Goal: Information Seeking & Learning: Learn about a topic

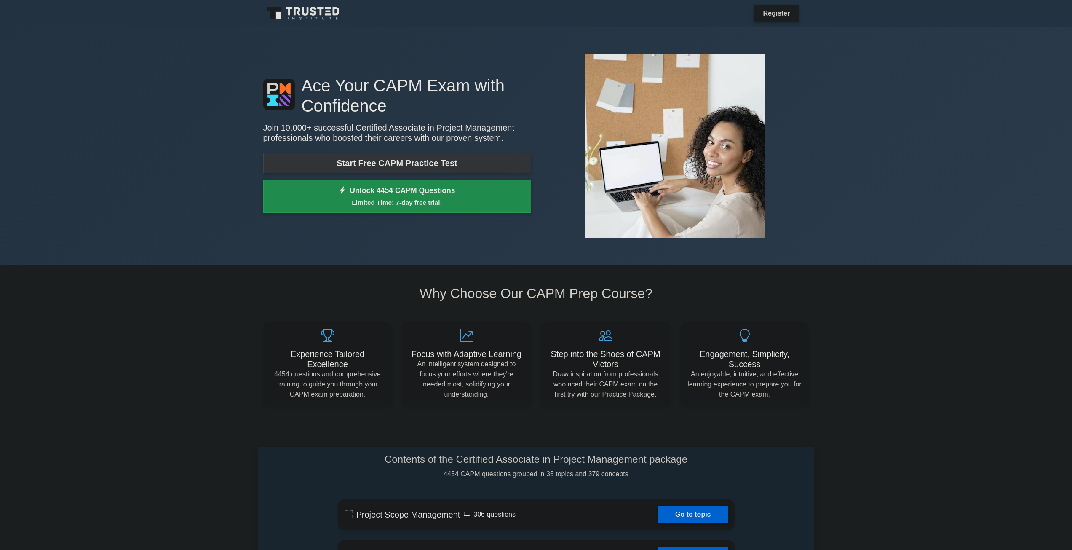
click at [323, 167] on link "Start Free CAPM Practice Test" at bounding box center [397, 163] width 268 height 20
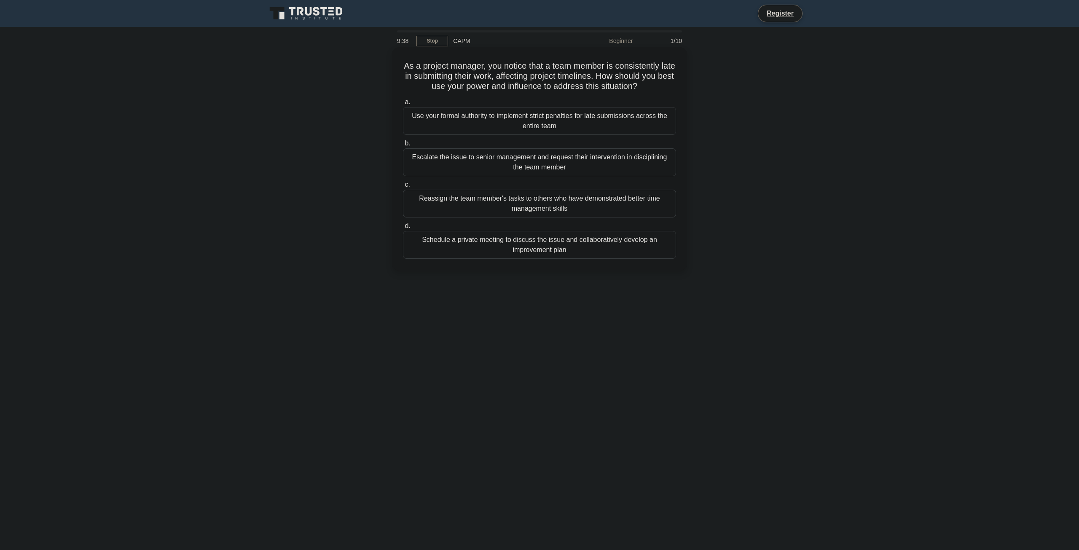
click at [549, 249] on div "Schedule a private meeting to discuss the issue and collaboratively develop an …" at bounding box center [539, 245] width 273 height 28
click at [403, 229] on input "d. Schedule a private meeting to discuss the issue and collaboratively develop …" at bounding box center [403, 225] width 0 height 5
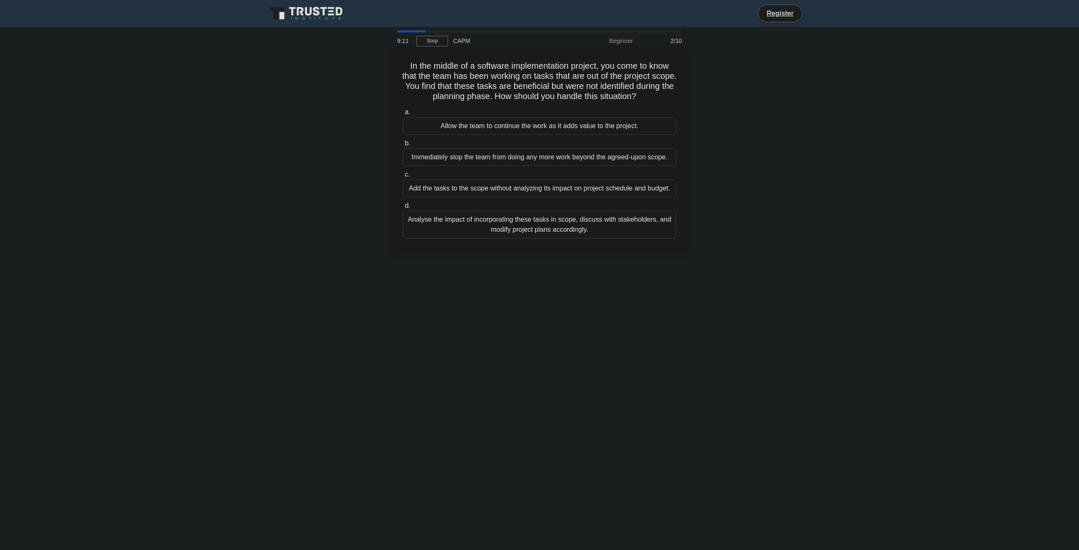
click at [528, 226] on div "Analyse the impact of incorporating these tasks in scope, discuss with stakehol…" at bounding box center [539, 225] width 273 height 28
click at [403, 209] on input "d. Analyse the impact of incorporating these tasks in scope, discuss with stake…" at bounding box center [403, 205] width 0 height 5
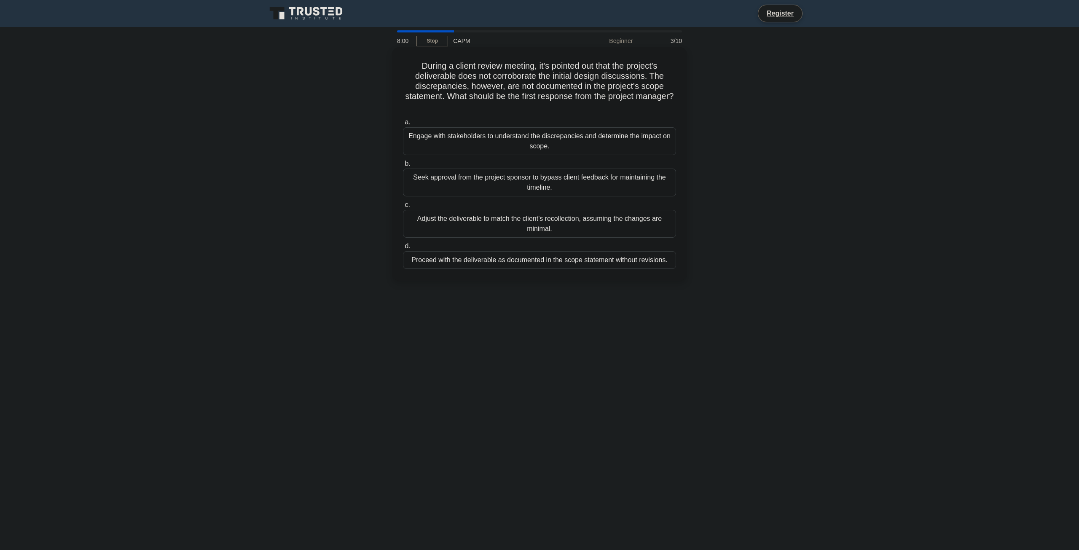
click at [505, 141] on div "Engage with stakeholders to understand the discrepancies and determine the impa…" at bounding box center [539, 141] width 273 height 28
click at [403, 125] on input "a. Engage with stakeholders to understand the discrepancies and determine the i…" at bounding box center [403, 122] width 0 height 5
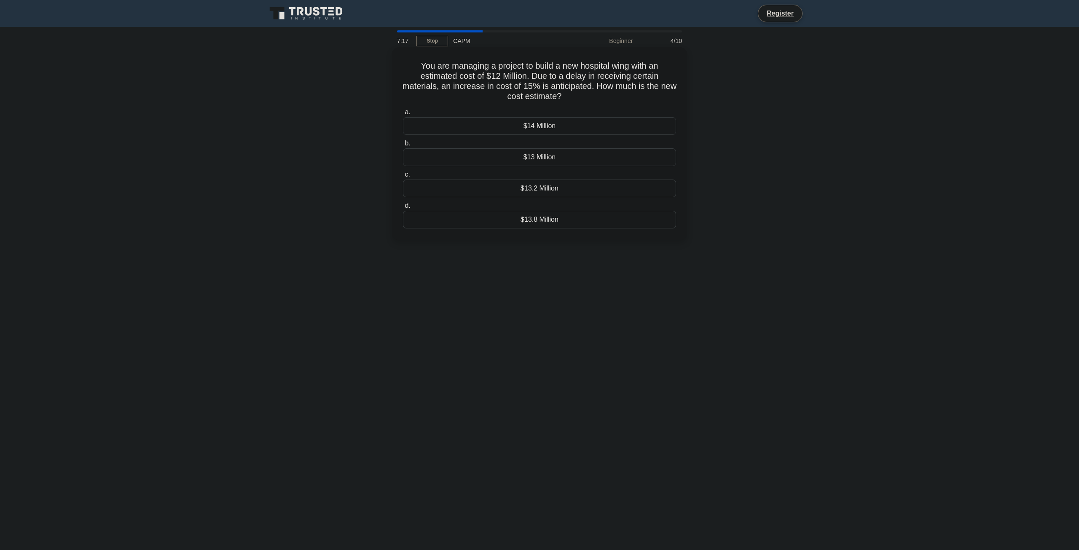
click at [482, 222] on div "$13.8 Million" at bounding box center [539, 220] width 273 height 18
click at [403, 209] on input "d. $13.8 Million" at bounding box center [403, 205] width 0 height 5
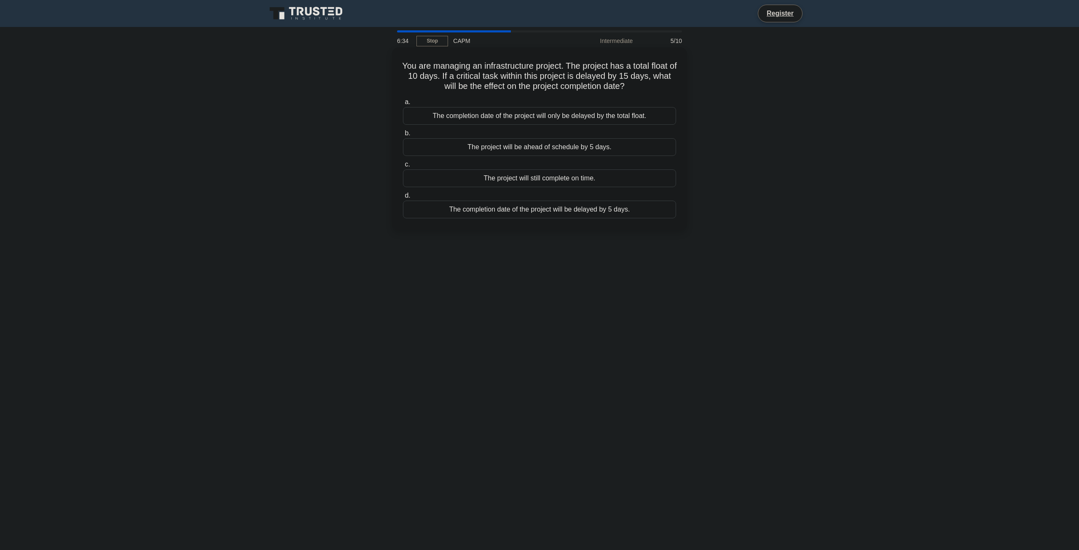
click at [458, 148] on div "The project will be ahead of schedule by 5 days." at bounding box center [539, 147] width 273 height 18
click at [403, 136] on input "b. The project will be ahead of schedule by 5 days." at bounding box center [403, 133] width 0 height 5
click at [508, 147] on div "The project can still be completed on time with 1 day of float remaining" at bounding box center [539, 147] width 273 height 18
click at [403, 136] on input "b. The project can still be completed on time with 1 day of float remaining" at bounding box center [403, 133] width 0 height 5
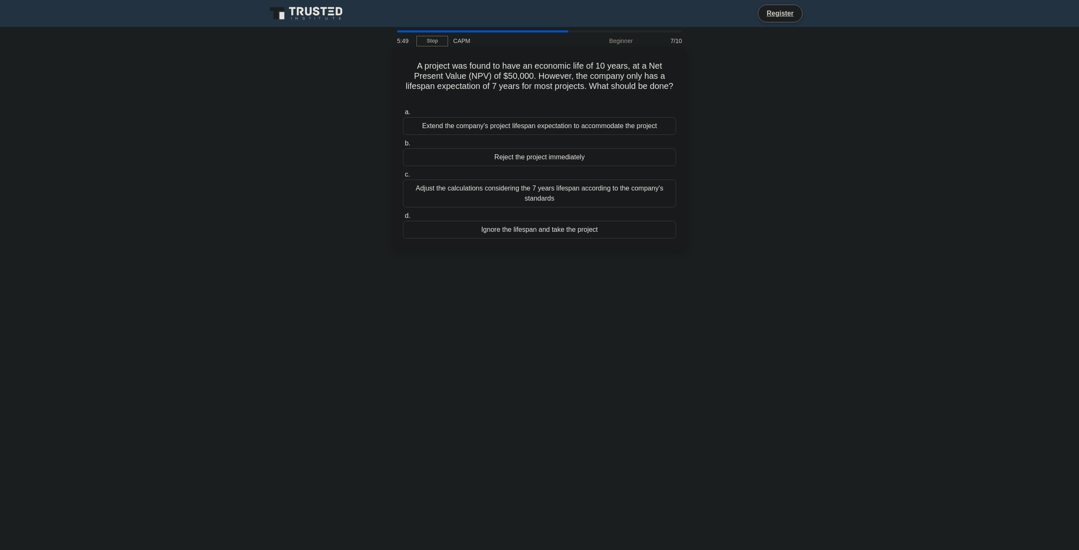
click at [471, 196] on div "Adjust the calculations considering the 7 years lifespan according to the compa…" at bounding box center [539, 193] width 273 height 28
click at [403, 177] on input "c. Adjust the calculations considering the 7 years lifespan according to the co…" at bounding box center [403, 174] width 0 height 5
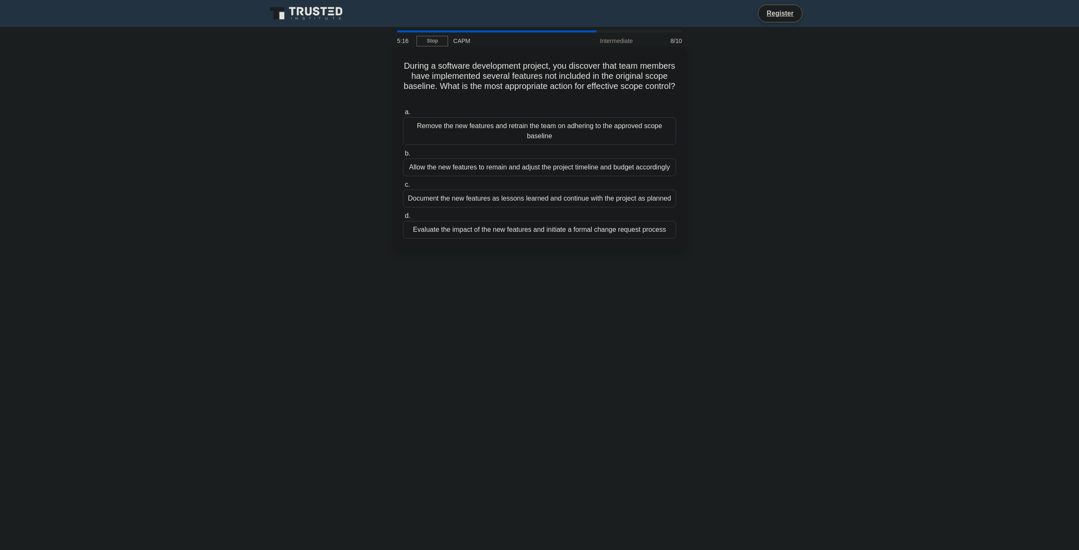
click at [516, 126] on div "Remove the new features and retrain the team on adhering to the approved scope …" at bounding box center [539, 131] width 273 height 28
click at [403, 115] on input "a. Remove the new features and retrain the team on adhering to the approved sco…" at bounding box center [403, 112] width 0 height 5
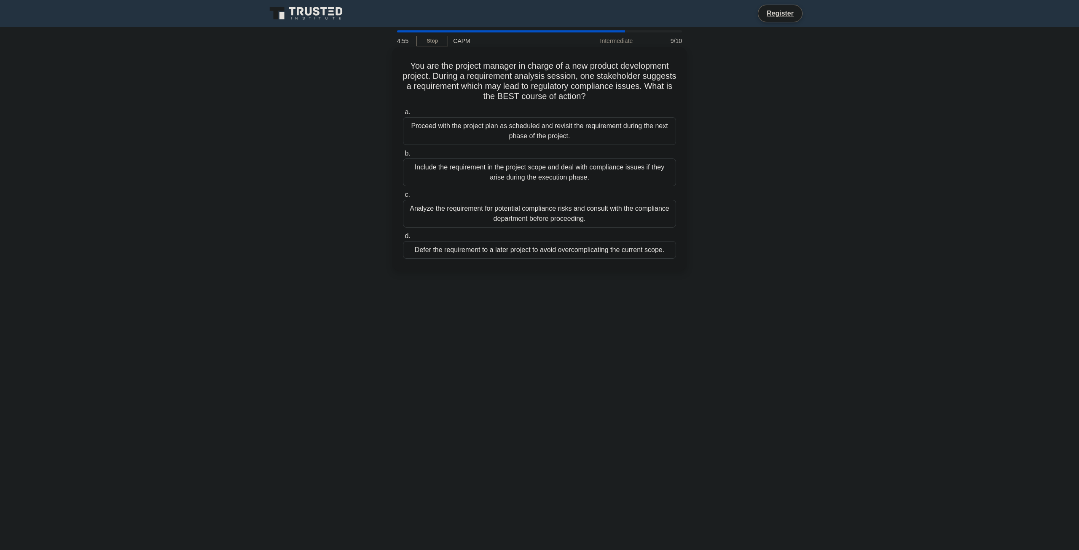
click at [449, 216] on div "Analyze the requirement for potential compliance risks and consult with the com…" at bounding box center [539, 214] width 273 height 28
click at [403, 198] on input "c. Analyze the requirement for potential compliance risks and consult with the …" at bounding box center [403, 194] width 0 height 5
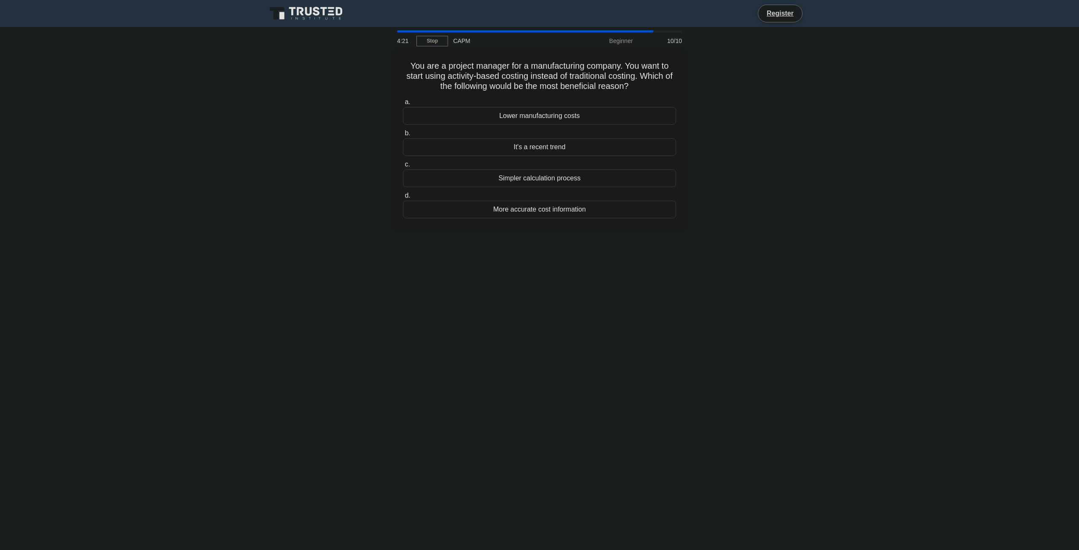
click at [496, 118] on div "Lower manufacturing costs" at bounding box center [539, 116] width 273 height 18
click at [403, 105] on input "a. Lower manufacturing costs" at bounding box center [403, 101] width 0 height 5
